Goal: Find specific page/section: Locate a particular part of the current website

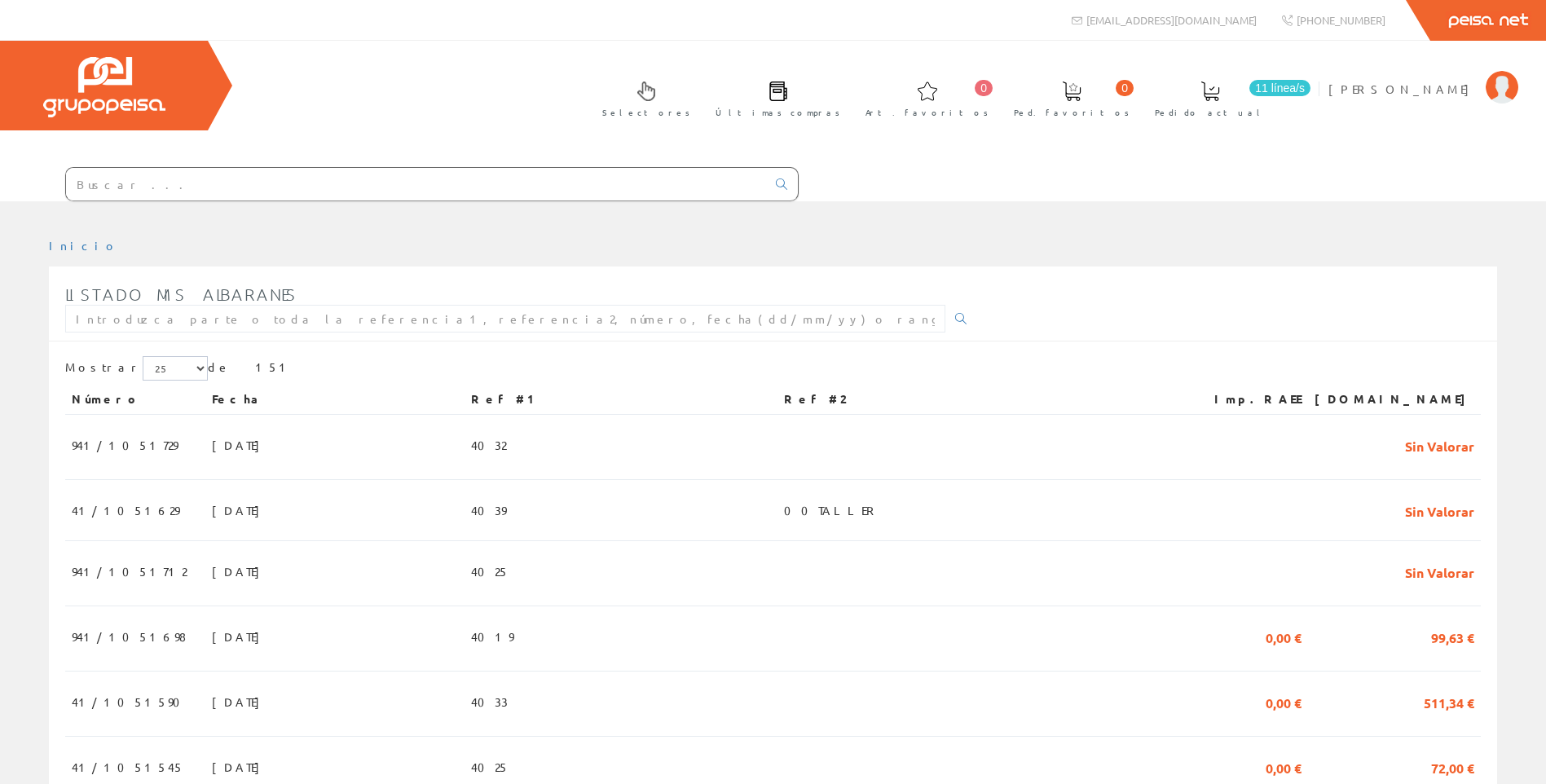
drag, startPoint x: 0, startPoint y: 0, endPoint x: 255, endPoint y: 190, distance: 318.0
click at [255, 190] on input "text" at bounding box center [416, 184] width 700 height 32
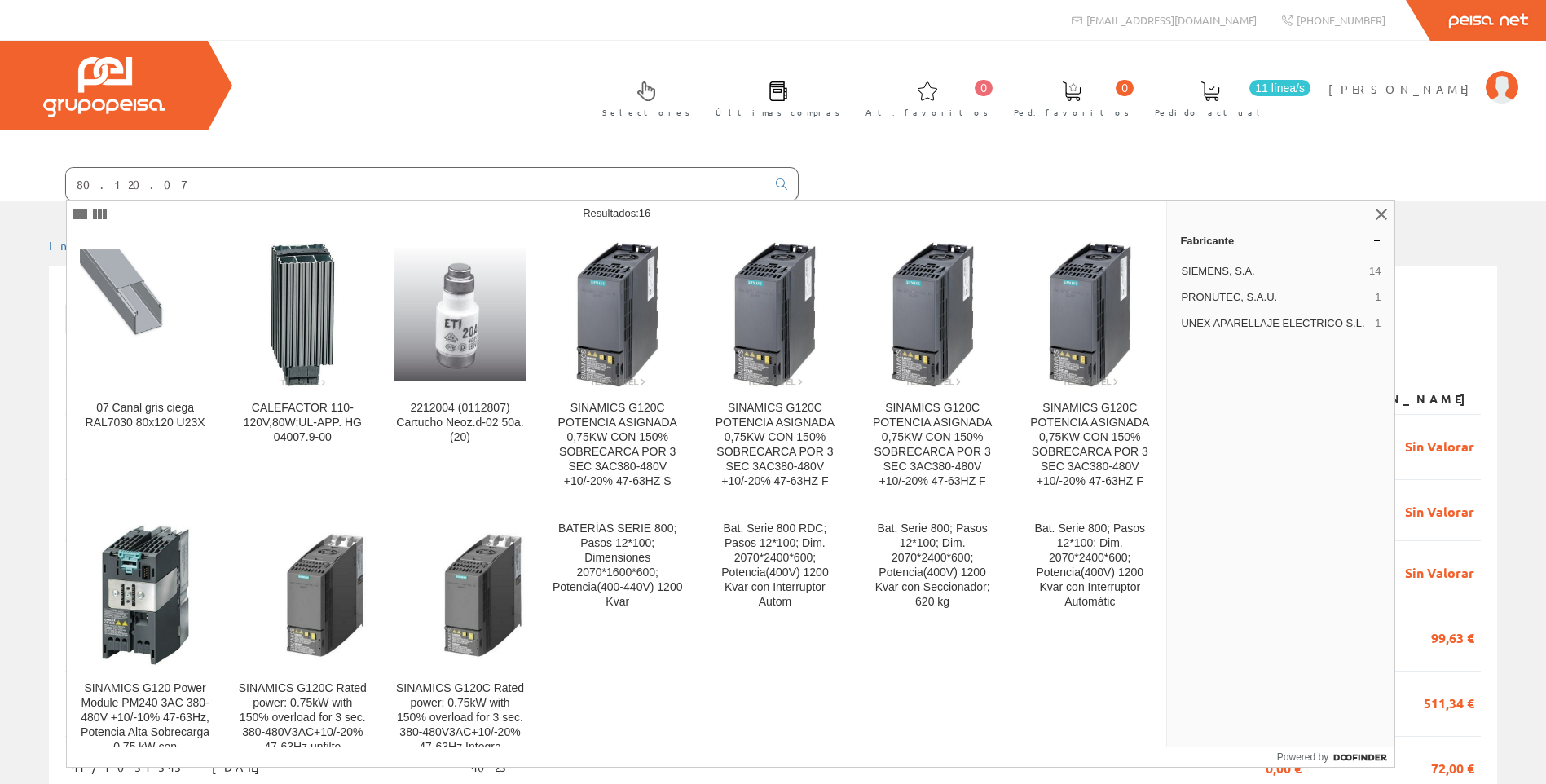
type input "80.120.07"
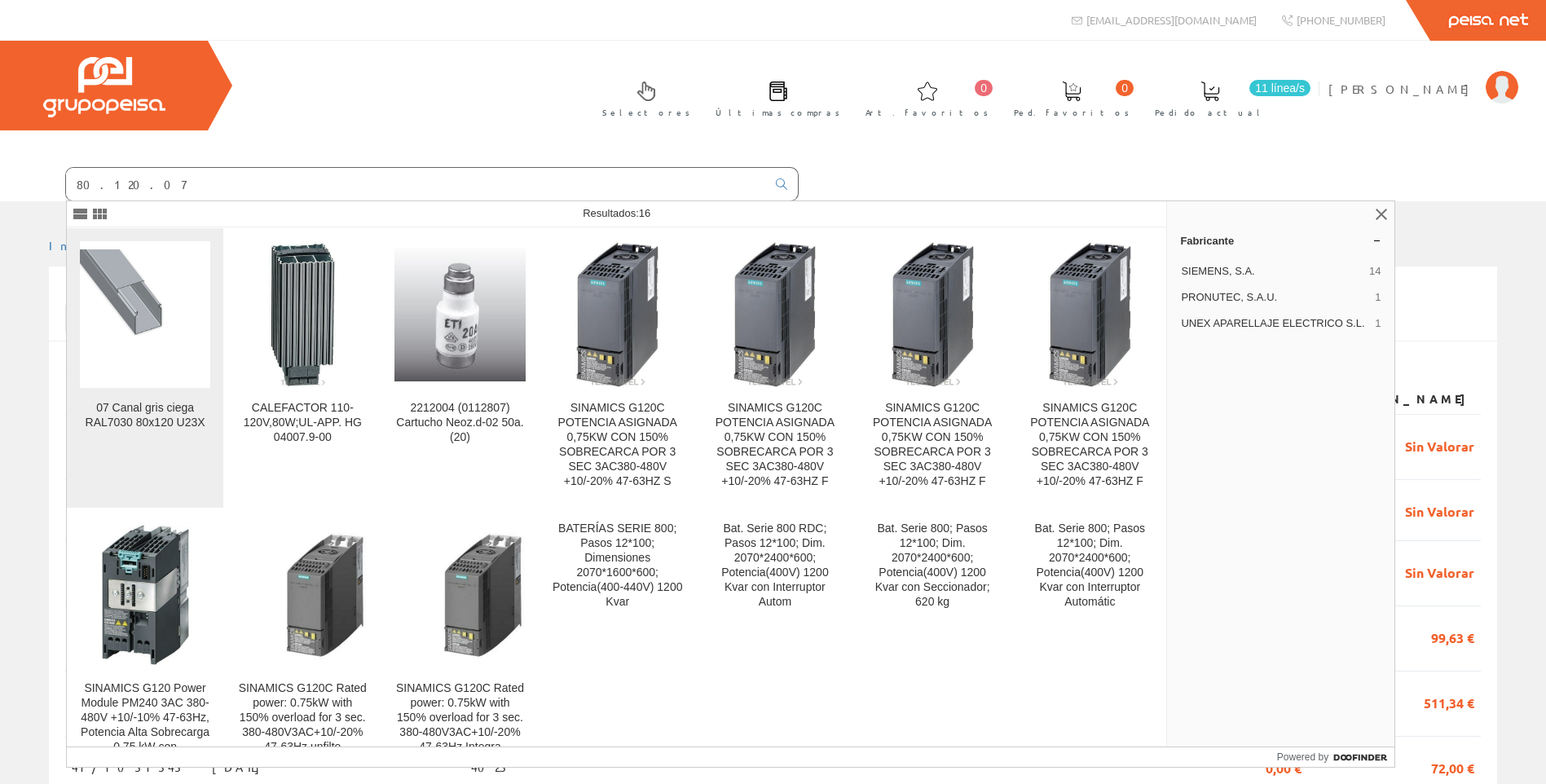
click at [131, 382] on figure at bounding box center [145, 314] width 131 height 147
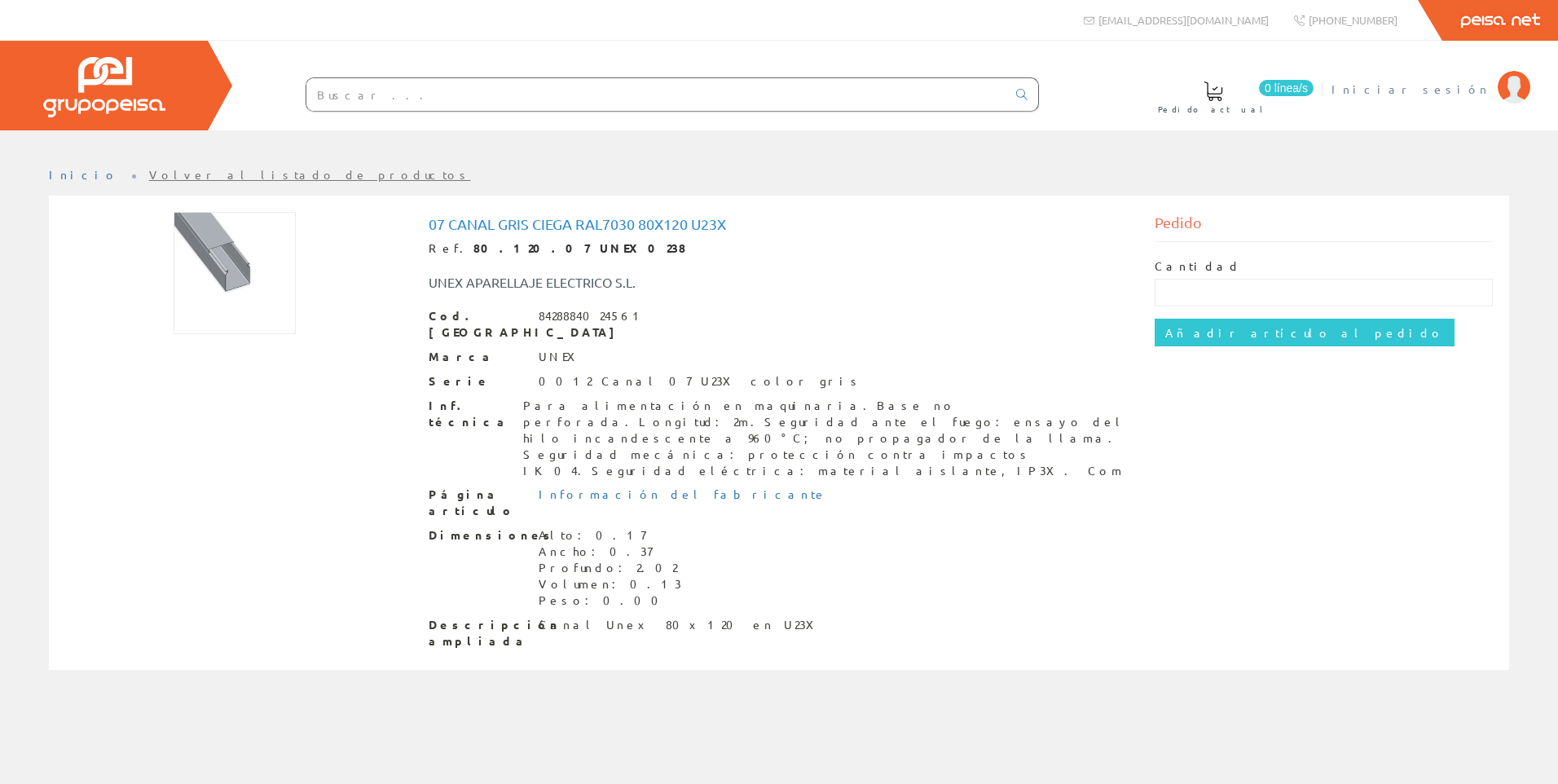
click at [1432, 86] on span "Iniciar sesión" at bounding box center [1410, 88] width 158 height 16
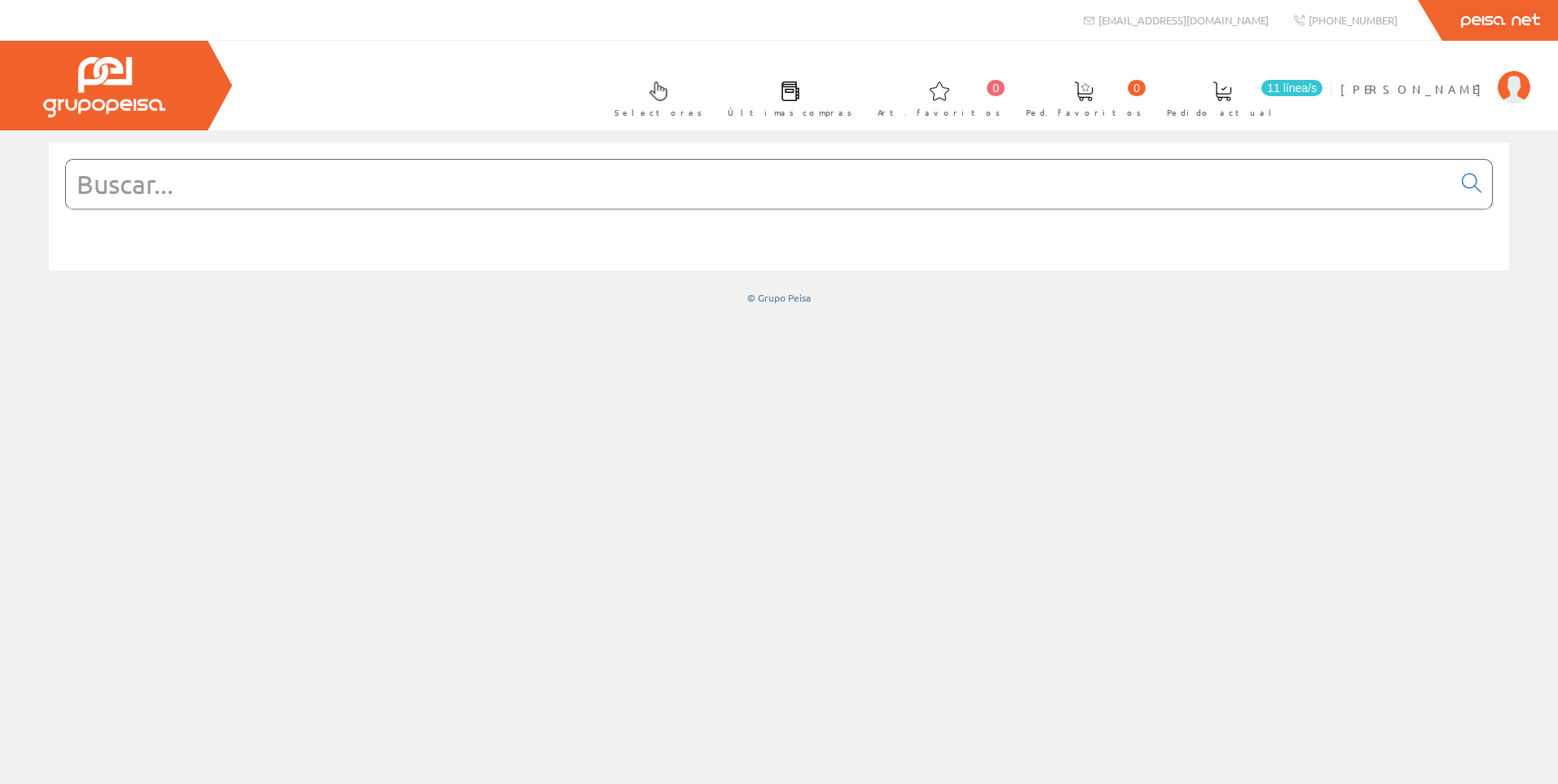
click at [1092, 207] on input "text" at bounding box center [759, 184] width 1387 height 49
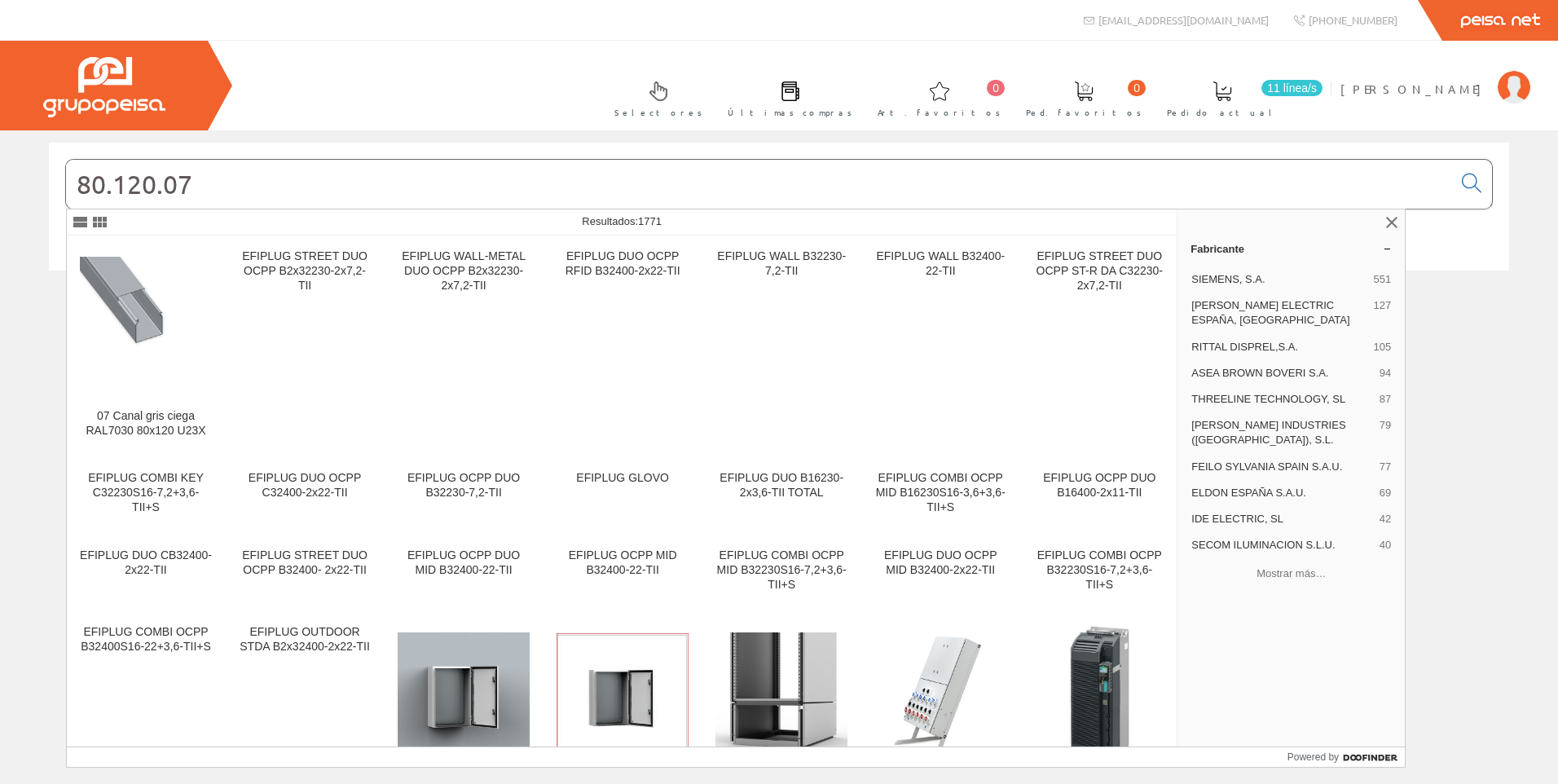
type input "80.120.07"
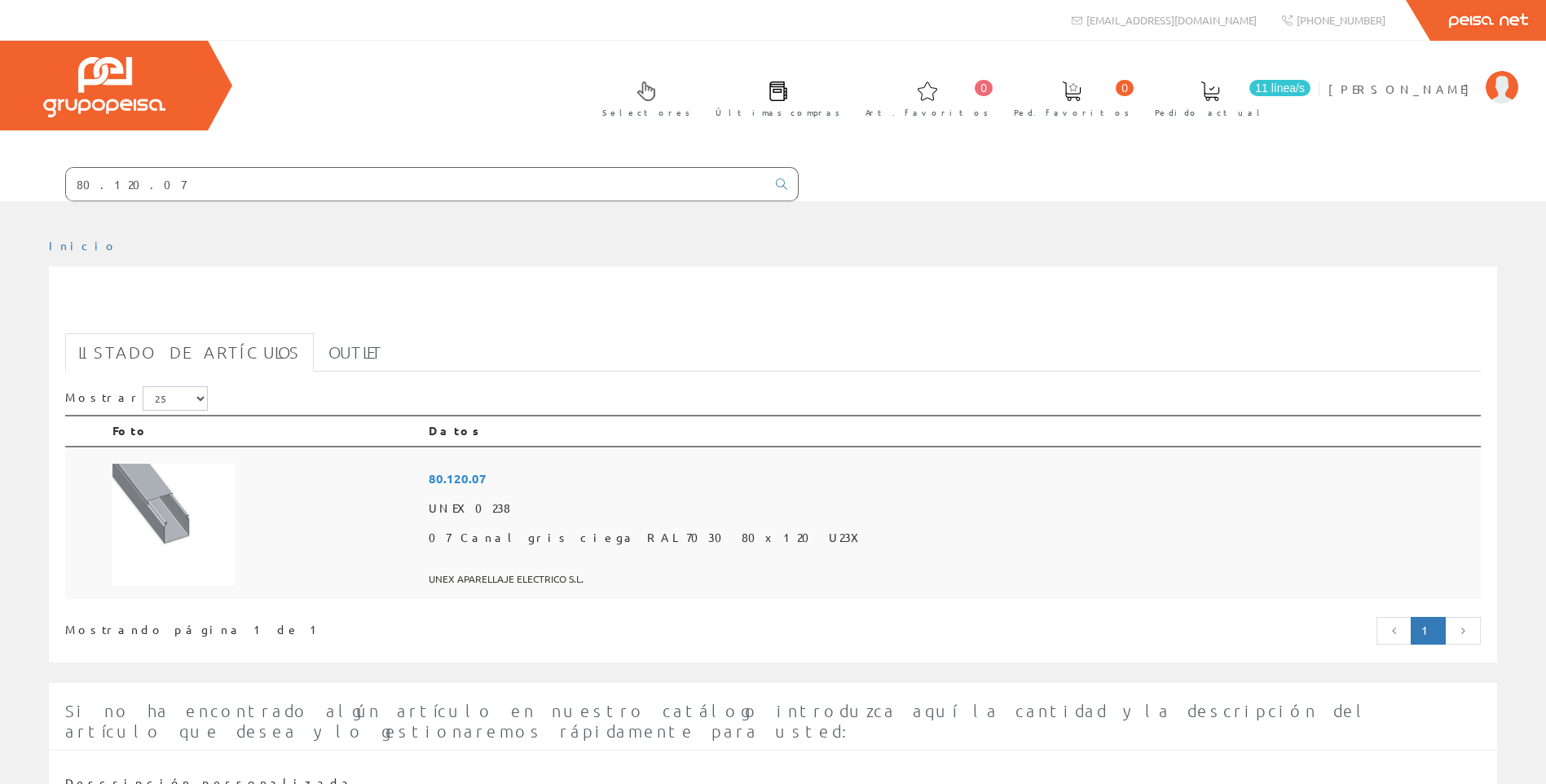
click at [92, 525] on td at bounding box center [86, 523] width 41 height 154
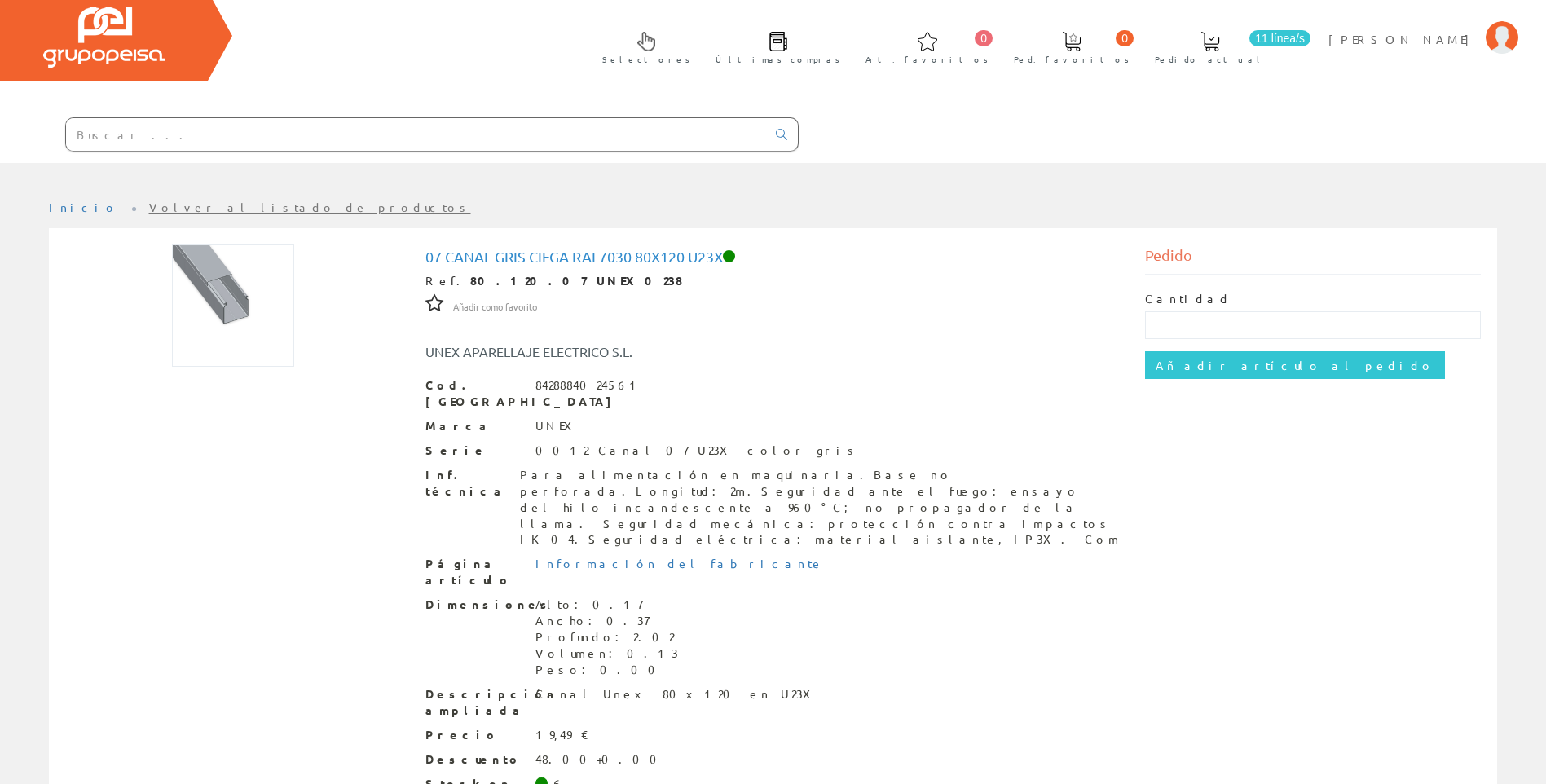
scroll to position [104, 0]
